Goal: Transaction & Acquisition: Purchase product/service

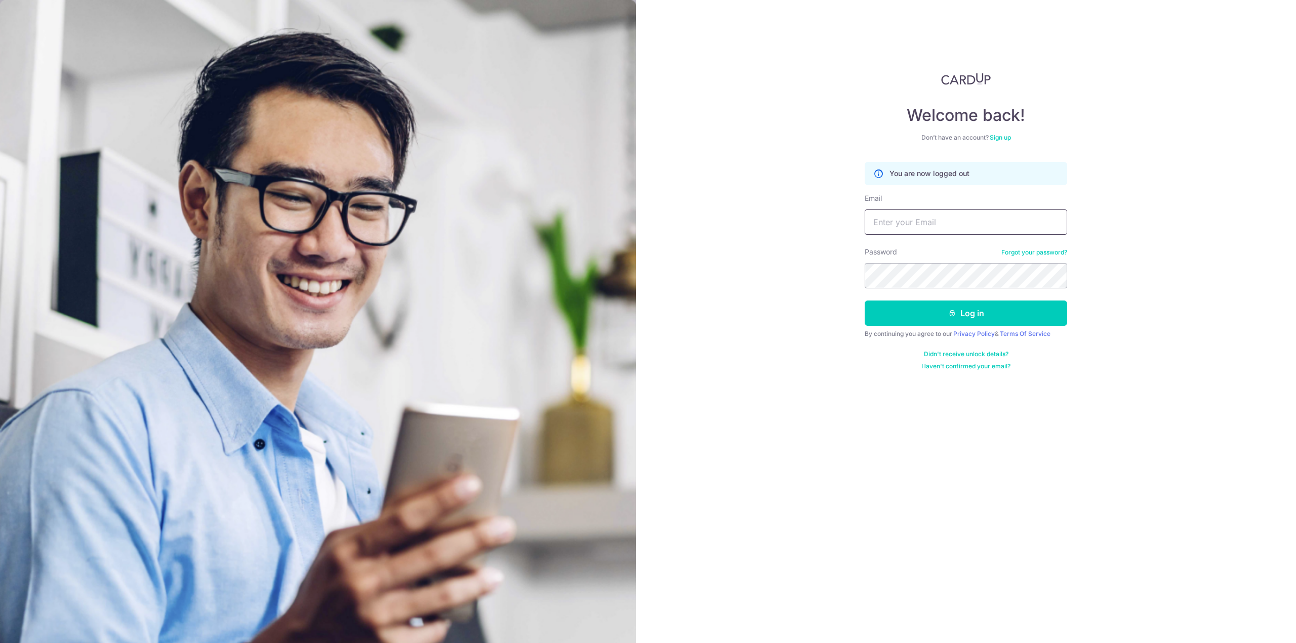
click at [963, 214] on input "Email" at bounding box center [966, 222] width 202 height 25
type input "[EMAIL_ADDRESS][DOMAIN_NAME]"
click at [946, 313] on button "Log in" at bounding box center [966, 313] width 202 height 25
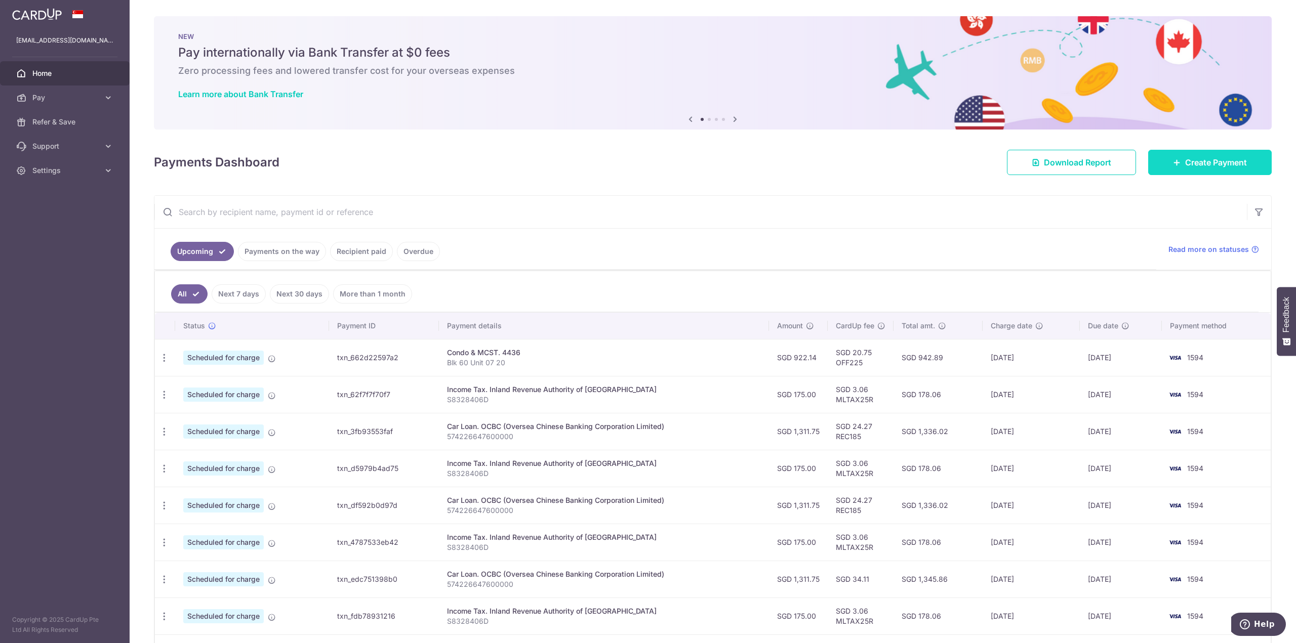
click at [1192, 153] on link "Create Payment" at bounding box center [1210, 162] width 124 height 25
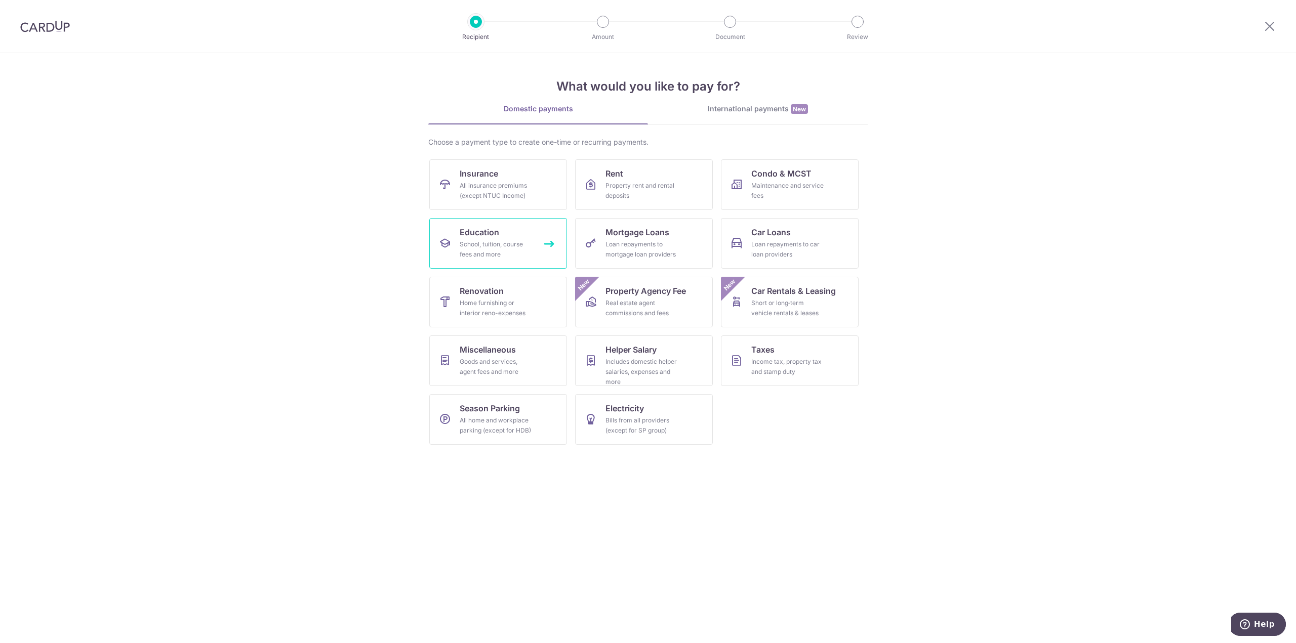
click at [526, 242] on div "School, tuition, course fees and more" at bounding box center [496, 249] width 73 height 20
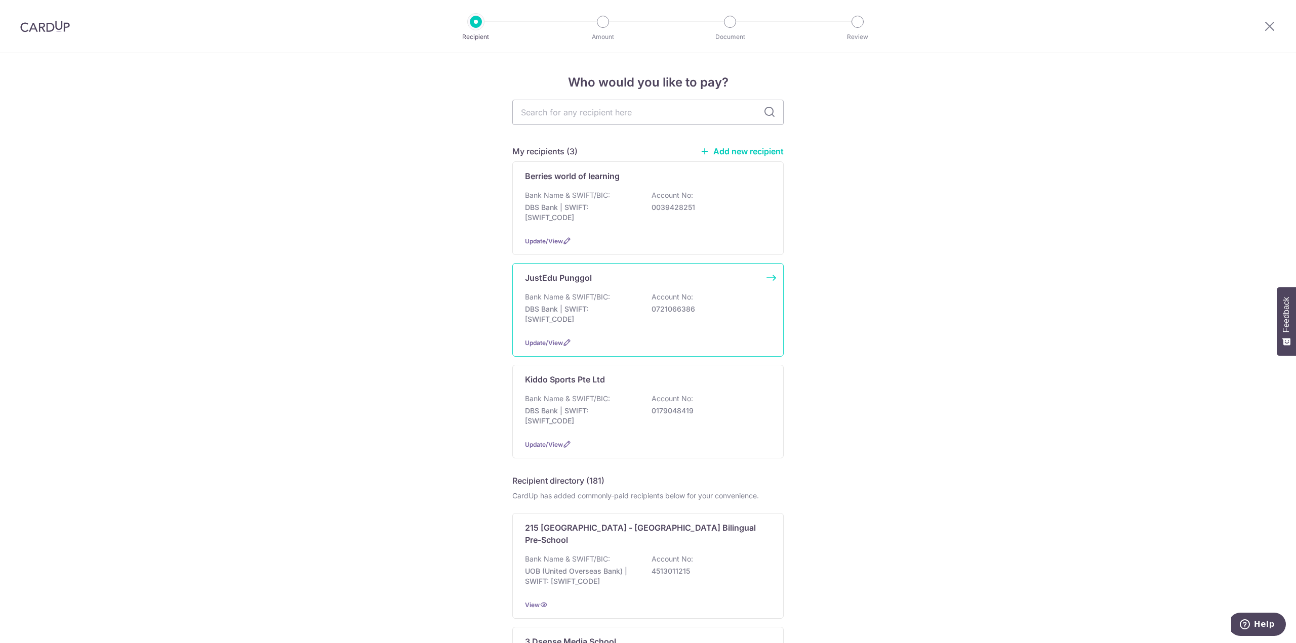
click at [633, 325] on div "Bank Name & SWIFT/BIC: DBS Bank | SWIFT: DBSSSGSGXXX Account No: 0721066386" at bounding box center [648, 310] width 246 height 37
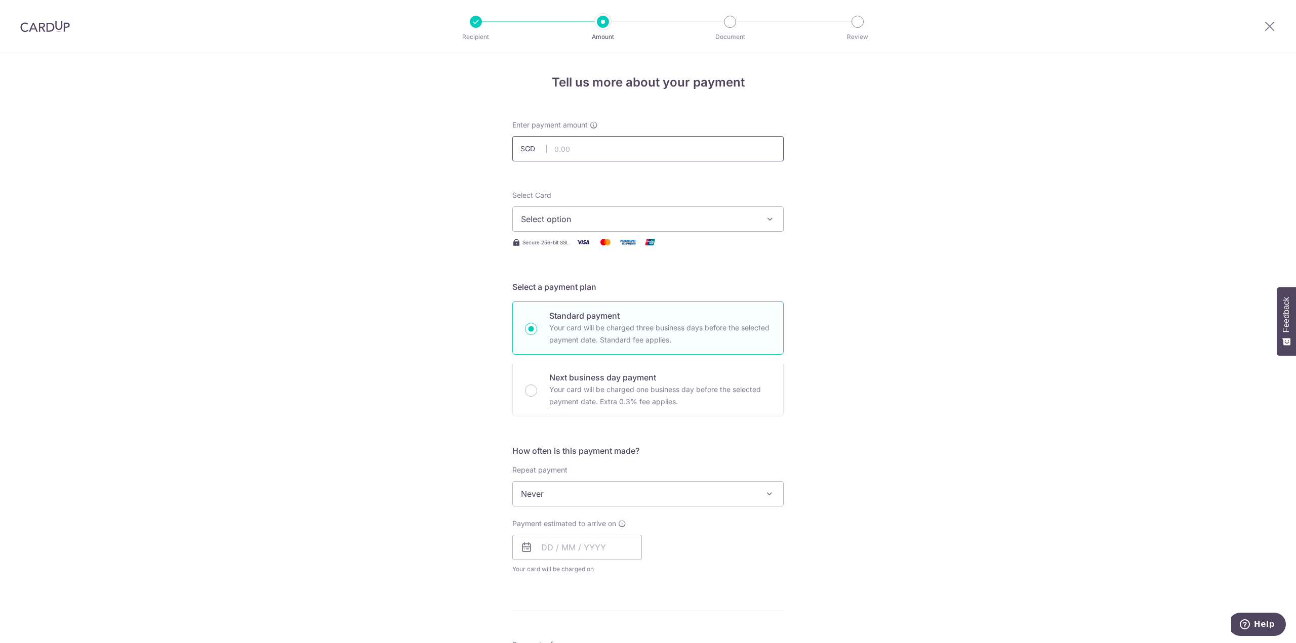
click at [632, 154] on input "text" at bounding box center [647, 148] width 271 height 25
type input "445.00"
click at [640, 209] on button "Select option" at bounding box center [647, 219] width 271 height 25
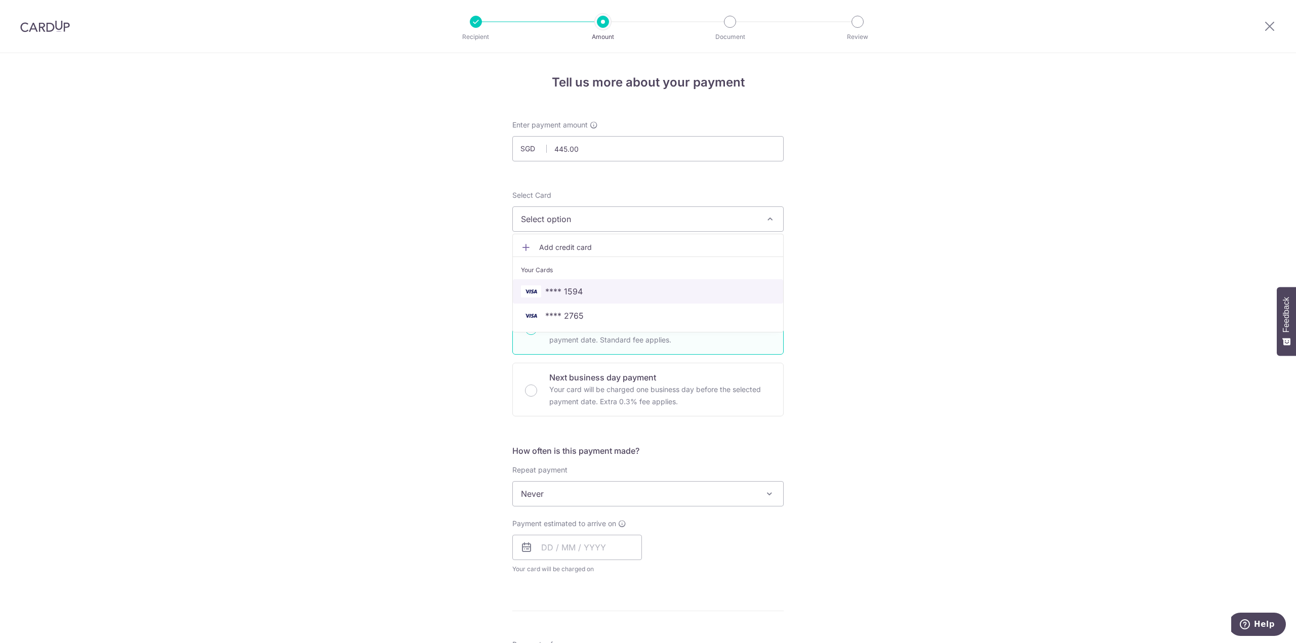
click at [635, 285] on span "**** 1594" at bounding box center [648, 291] width 254 height 12
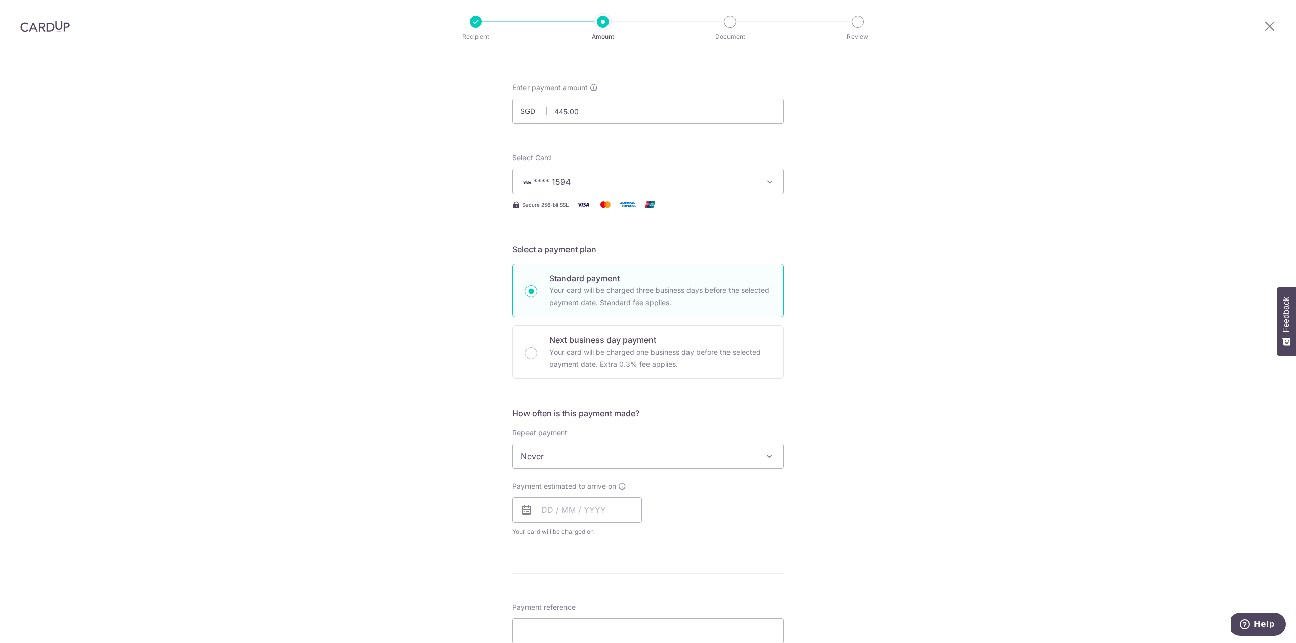
scroll to position [152, 0]
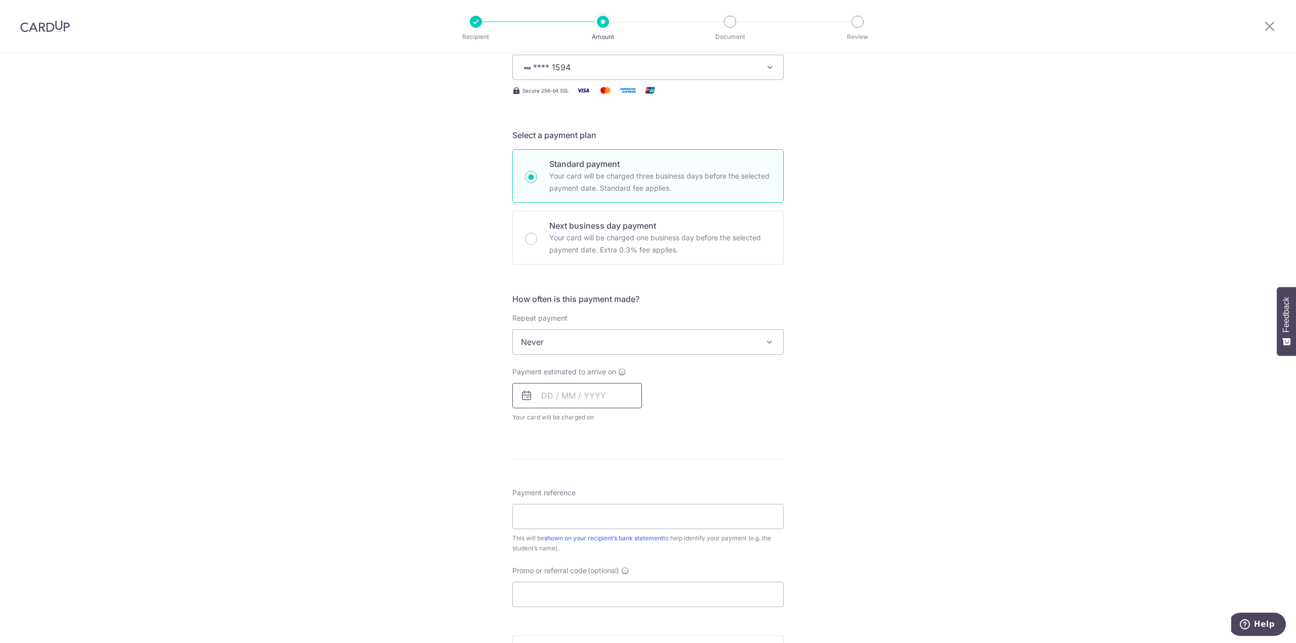
click at [547, 393] on input "text" at bounding box center [577, 395] width 130 height 25
click at [595, 488] on link "10" at bounding box center [594, 488] width 16 height 16
type input "[DATE]"
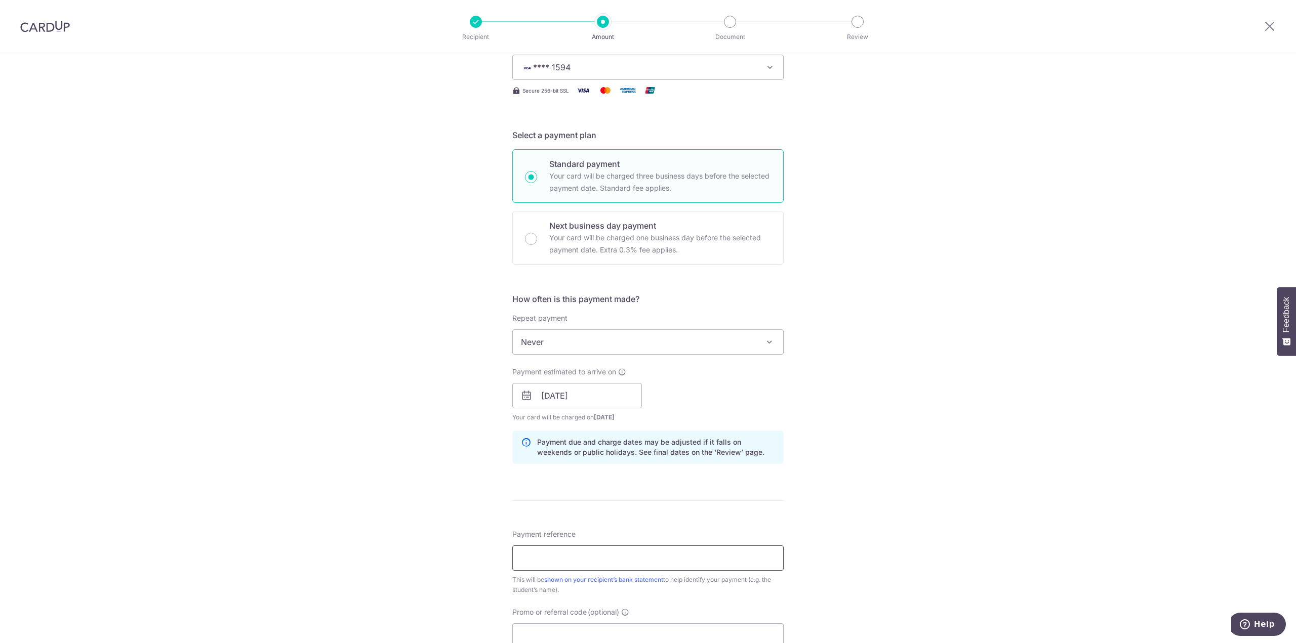
click at [592, 548] on input "Payment reference" at bounding box center [647, 558] width 271 height 25
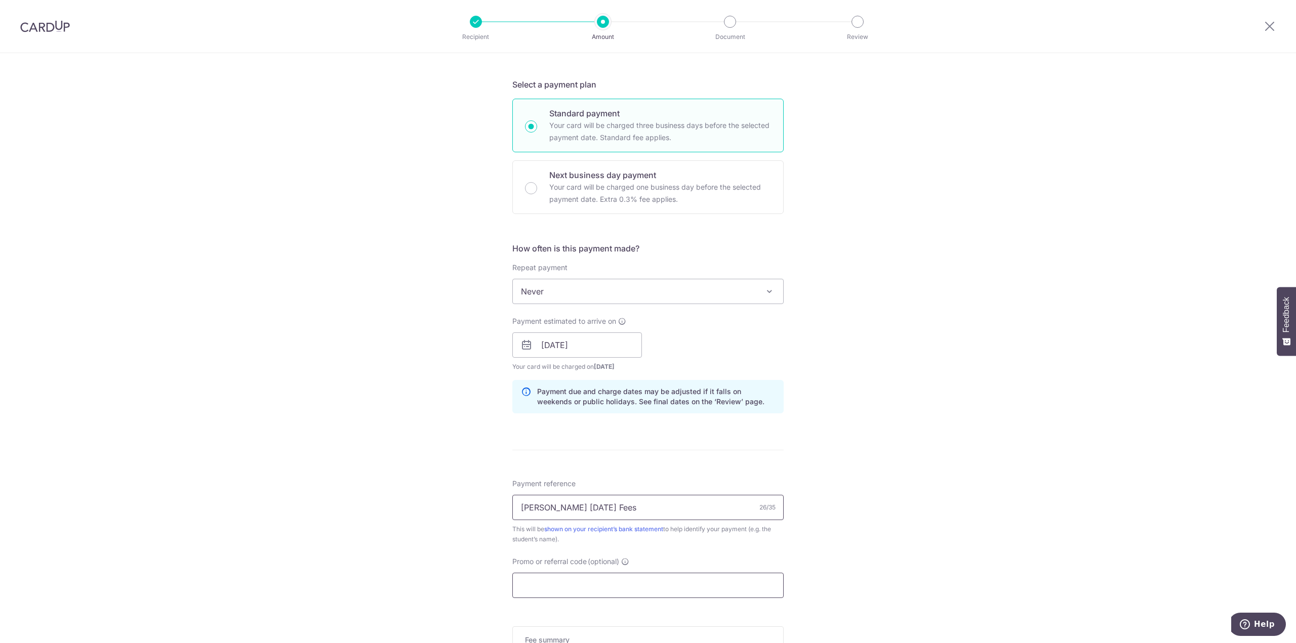
type input "Rayson Royston Sep 25 Fees"
click at [594, 576] on input "Promo or referral code (optional)" at bounding box center [647, 585] width 271 height 25
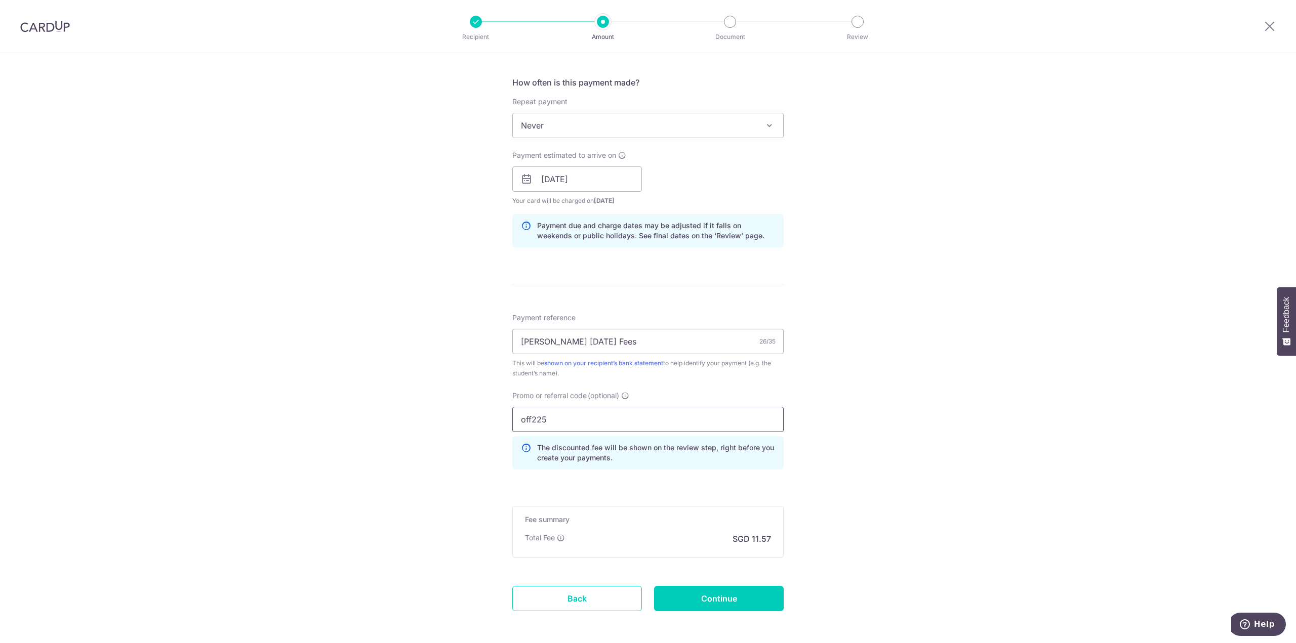
scroll to position [409, 0]
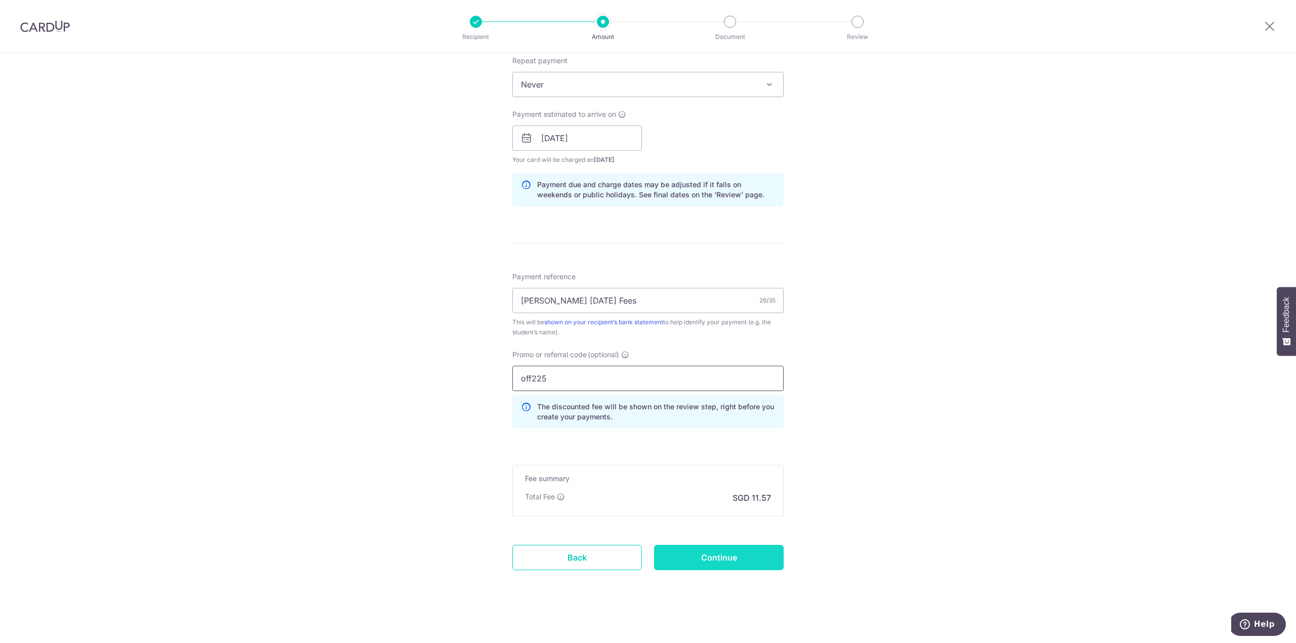
type input "off225"
click at [702, 558] on input "Continue" at bounding box center [719, 557] width 130 height 25
type input "Create Schedule"
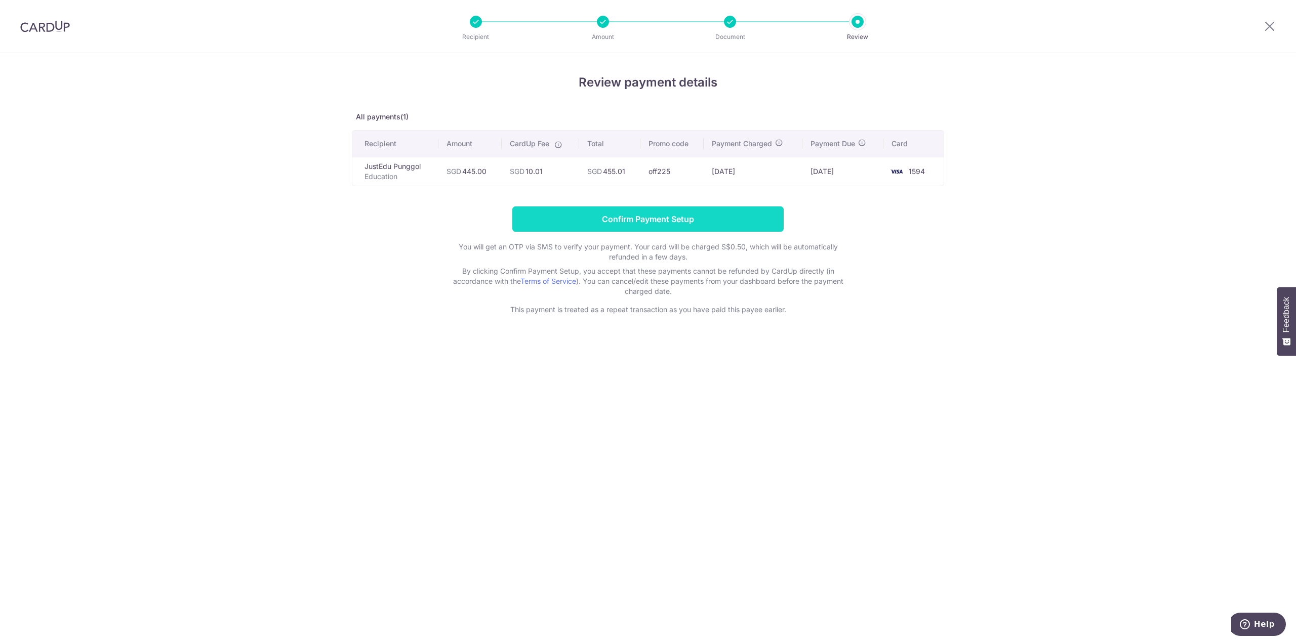
click at [664, 226] on input "Confirm Payment Setup" at bounding box center [647, 219] width 271 height 25
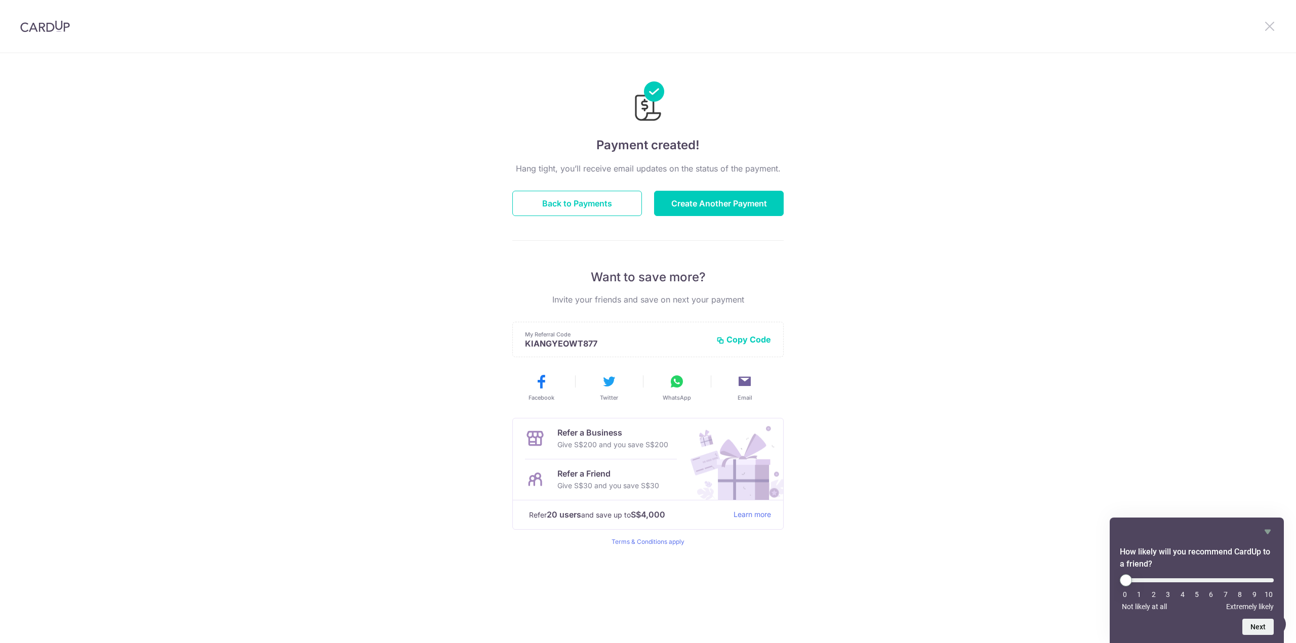
click at [1273, 22] on icon at bounding box center [1269, 26] width 12 height 13
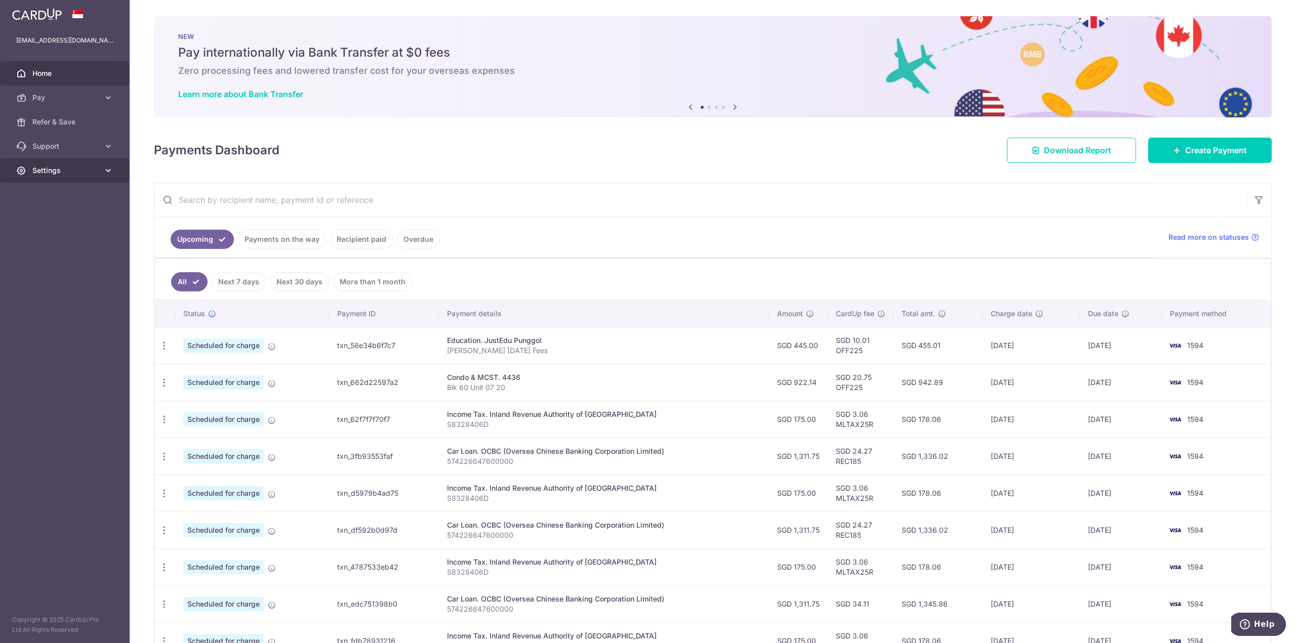
click at [39, 176] on link "Settings" at bounding box center [65, 170] width 130 height 24
click at [52, 227] on link "Logout" at bounding box center [65, 219] width 130 height 24
